Goal: Transaction & Acquisition: Purchase product/service

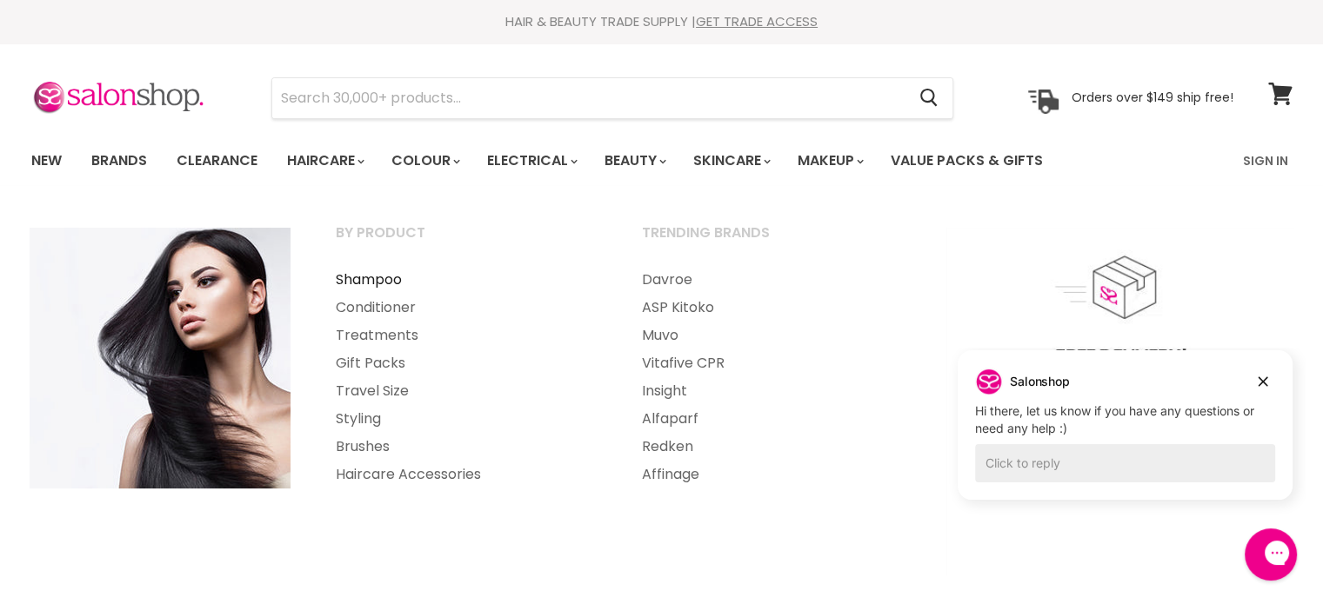
click at [379, 284] on link "Shampoo" at bounding box center [465, 280] width 303 height 28
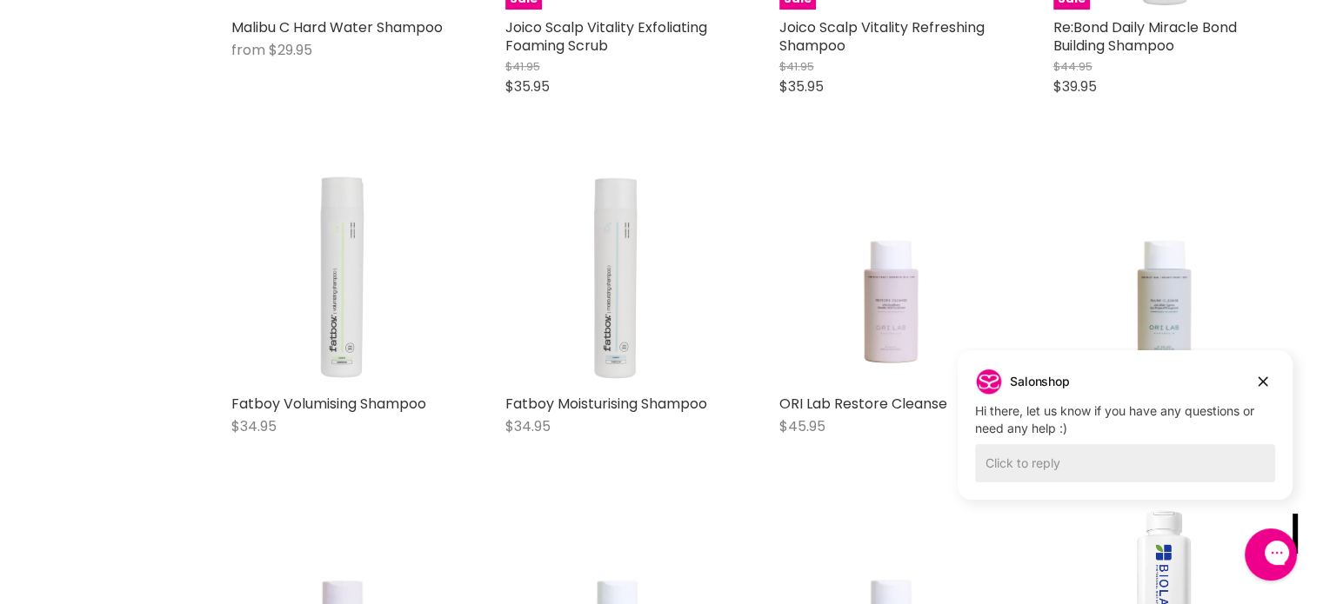
scroll to position [1129, 0]
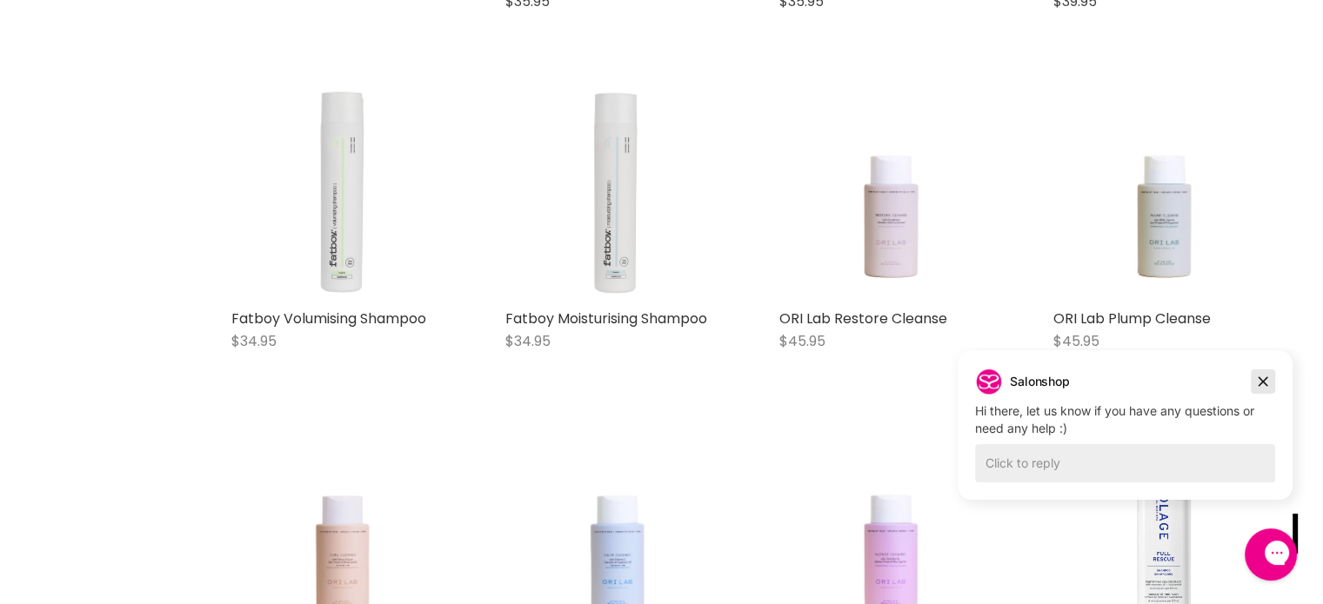
click at [1259, 383] on icon "Dismiss campaign" at bounding box center [1262, 381] width 17 height 21
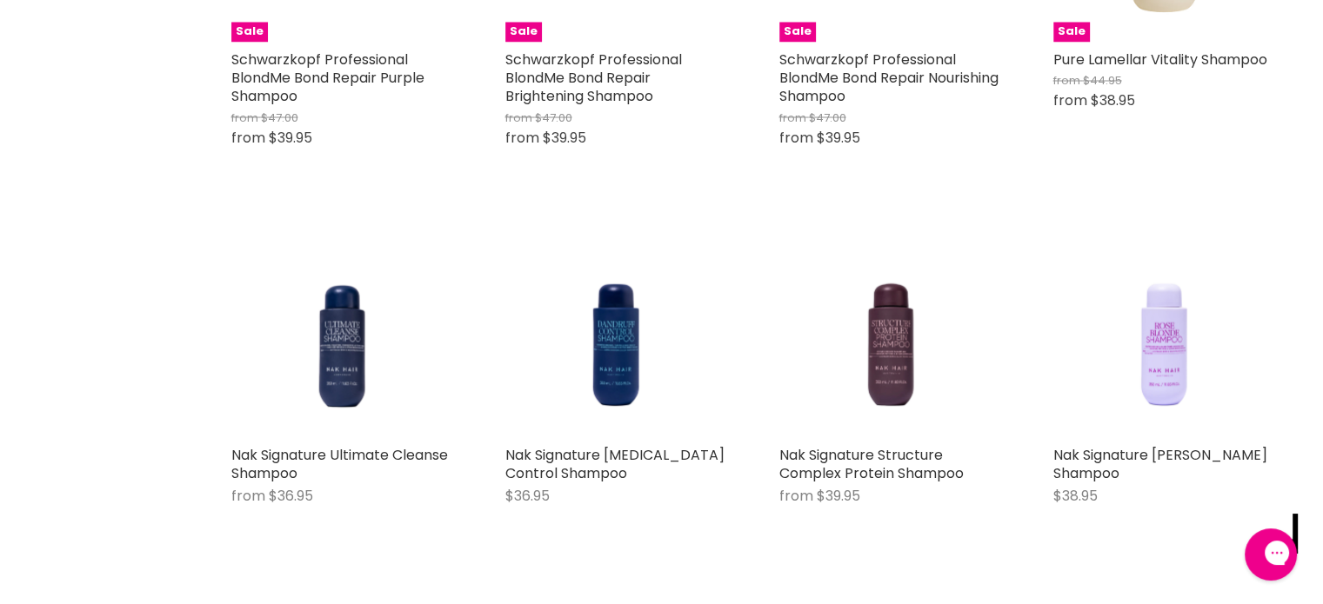
scroll to position [3302, 0]
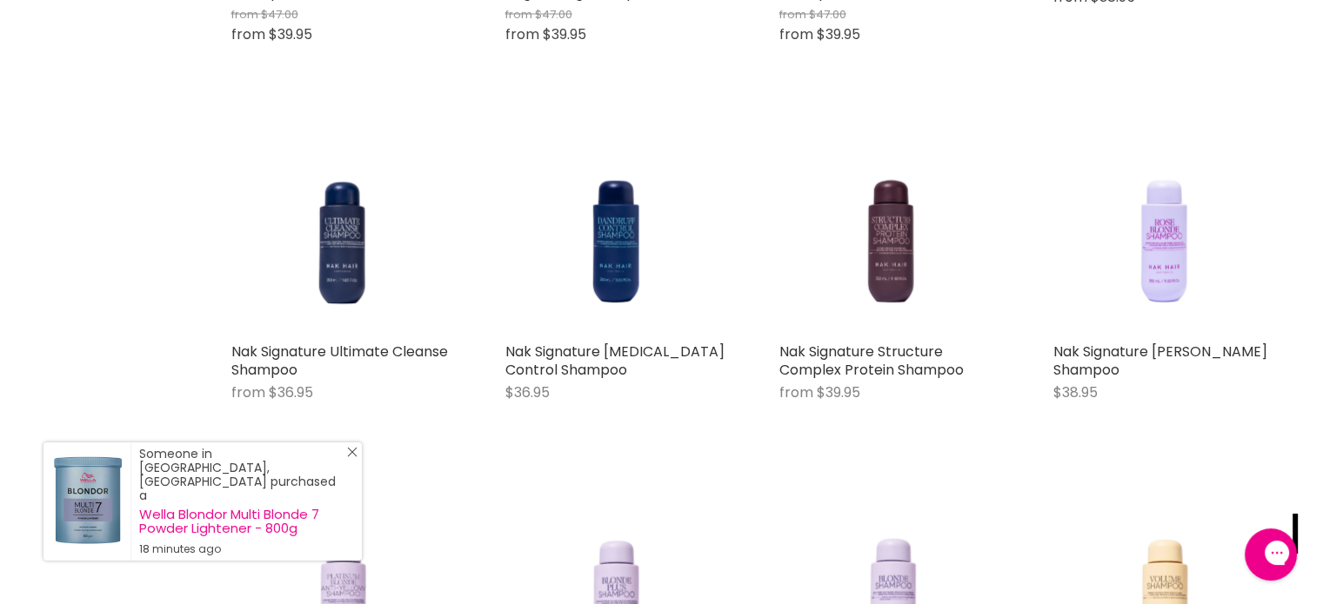
click at [347, 457] on icon "Close Icon" at bounding box center [352, 452] width 10 height 10
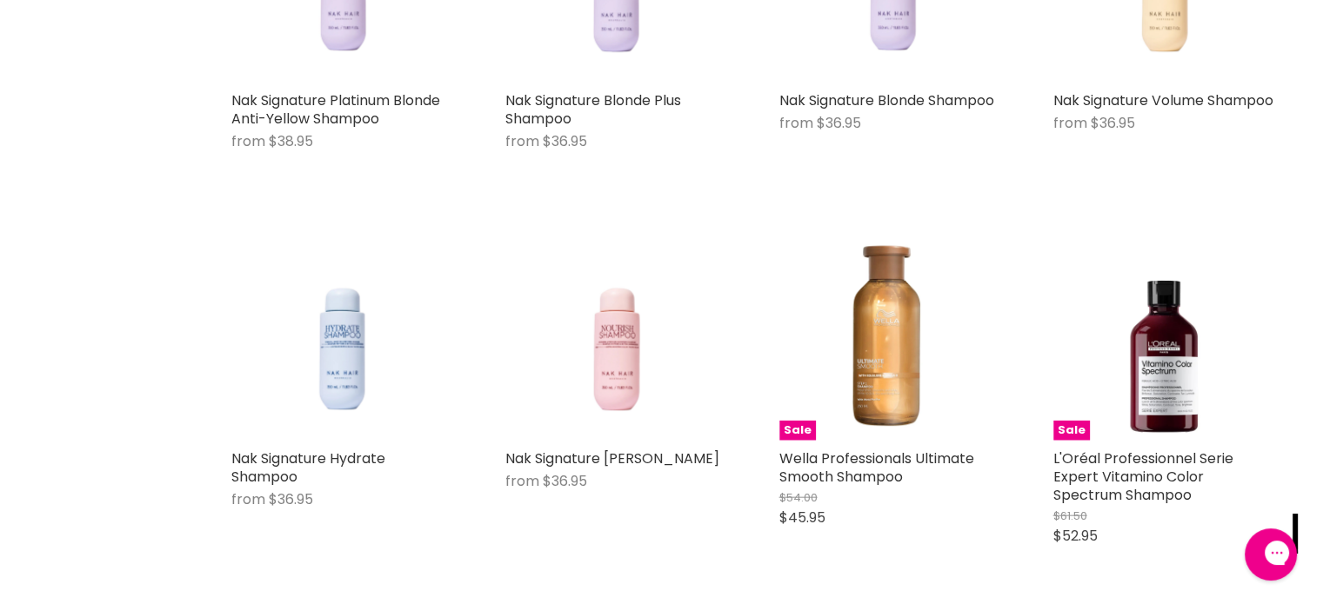
scroll to position [4085, 0]
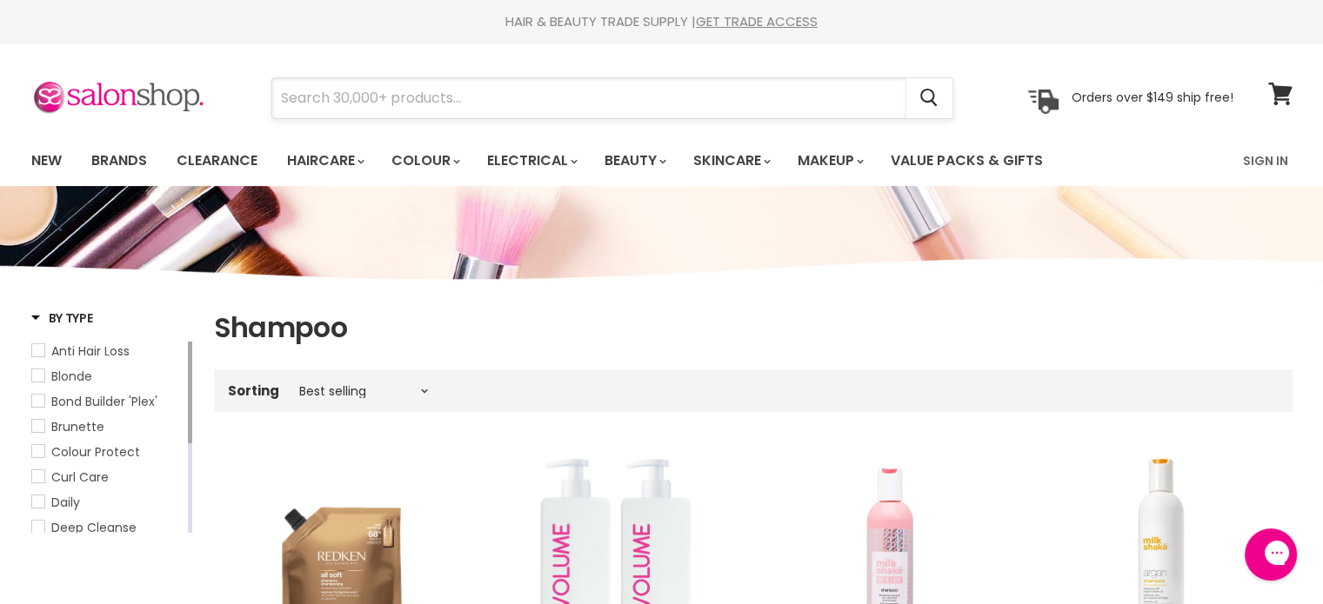
click at [534, 98] on input "Search" at bounding box center [589, 98] width 634 height 40
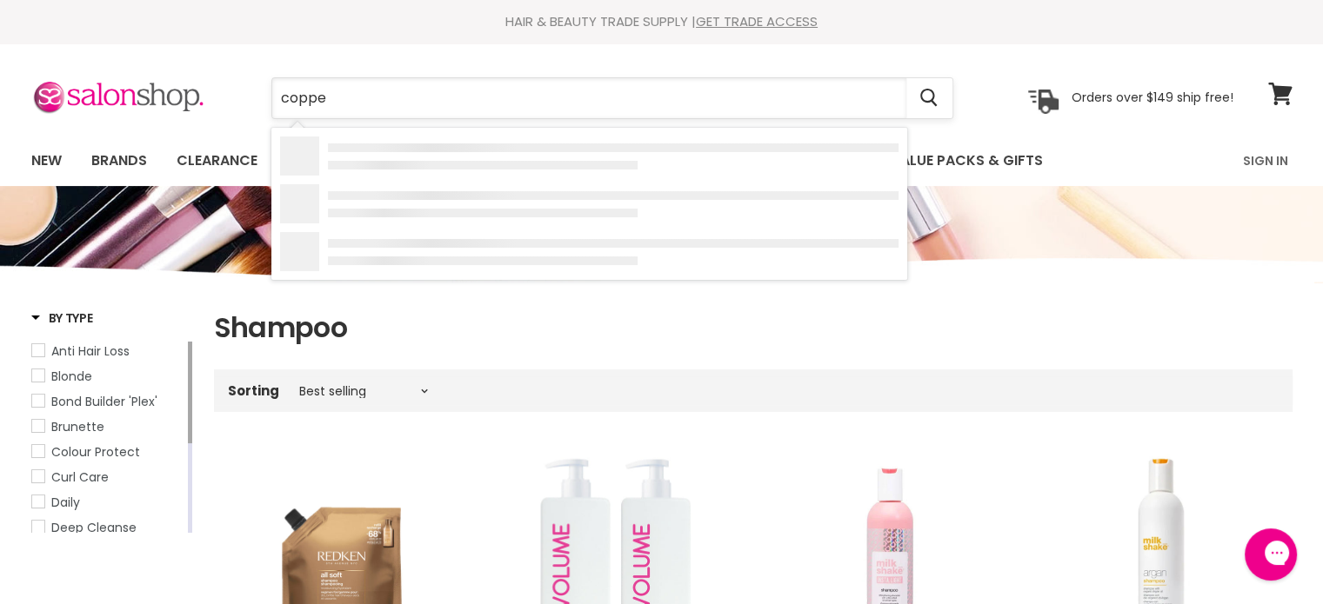
type input "copper"
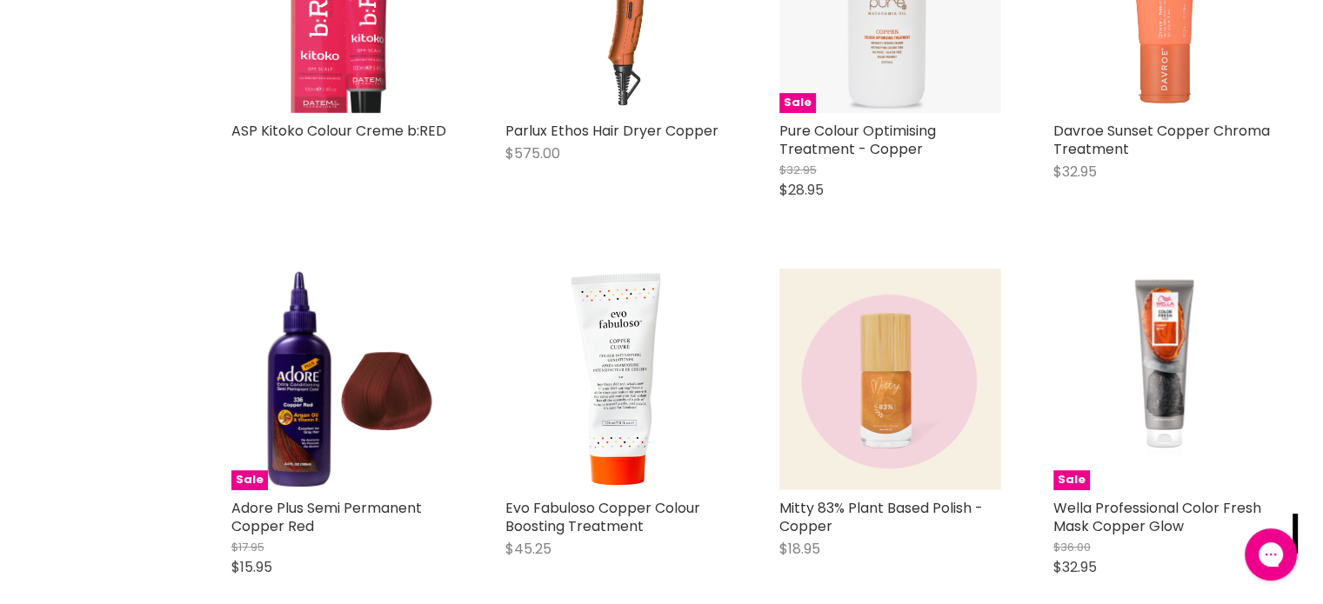
scroll to position [956, 0]
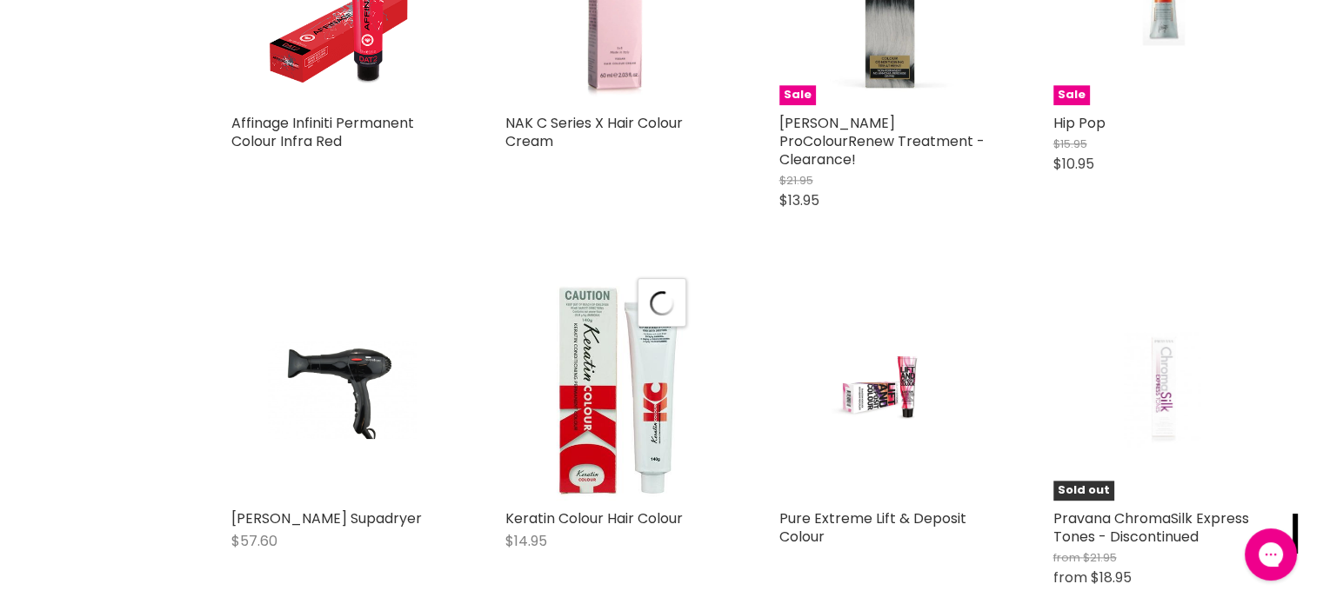
scroll to position [2261, 0]
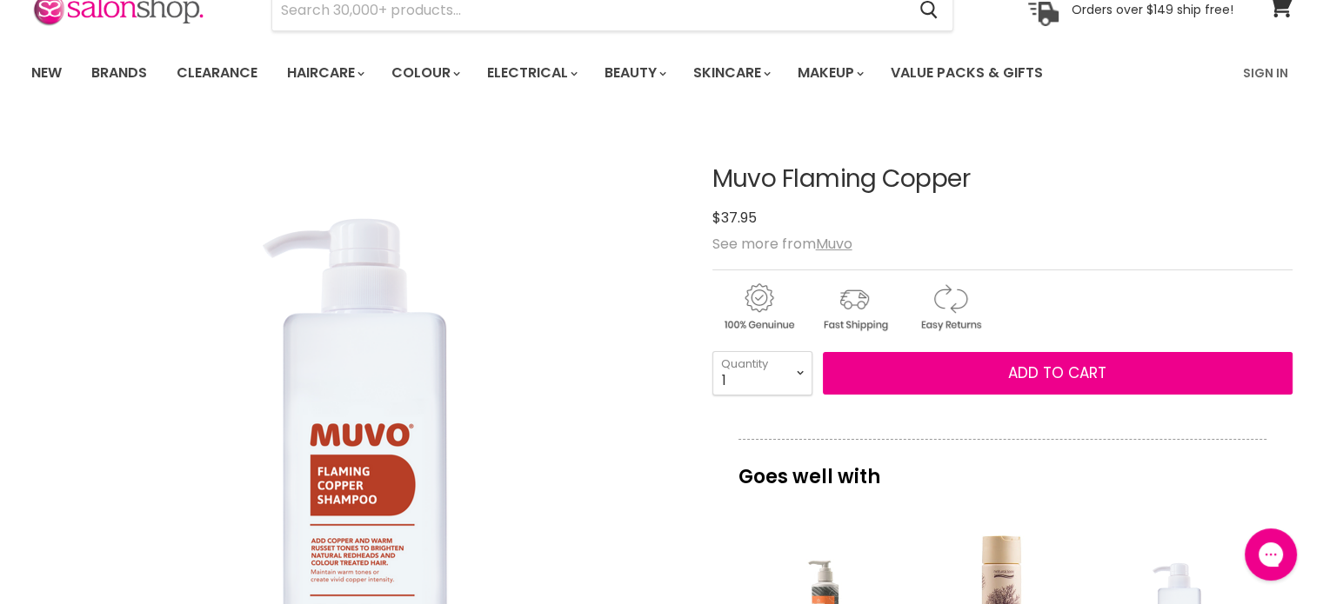
scroll to position [87, 0]
